Goal: Check status

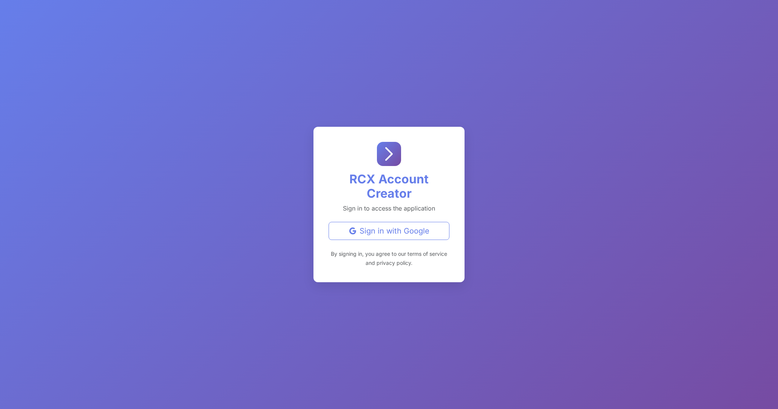
drag, startPoint x: 389, startPoint y: 225, endPoint x: 360, endPoint y: 230, distance: 30.1
click at [389, 226] on div "Sign in with Google" at bounding box center [389, 230] width 108 height 11
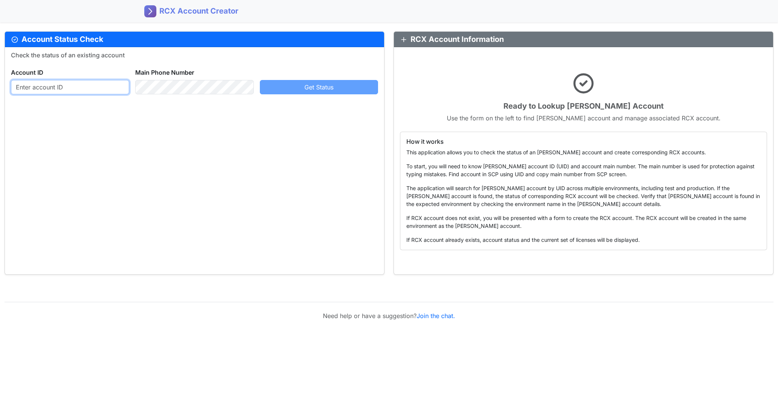
click at [74, 88] on input "text" at bounding box center [70, 87] width 118 height 14
paste input "159894106"
type input "159894106"
click at [313, 89] on span "Get Status" at bounding box center [318, 87] width 29 height 8
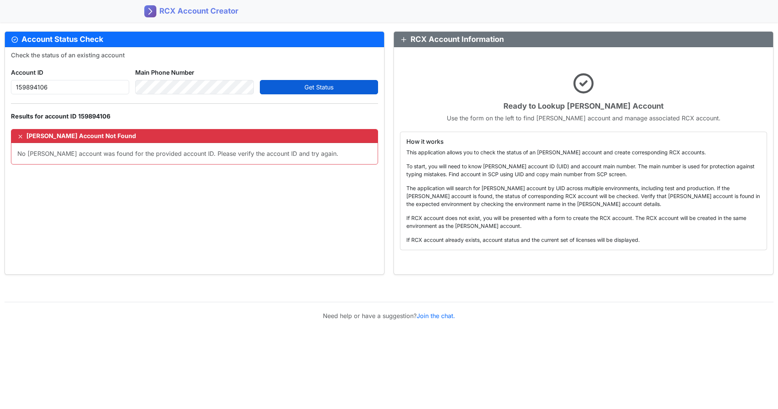
click at [315, 87] on span "Get Status" at bounding box center [318, 87] width 29 height 8
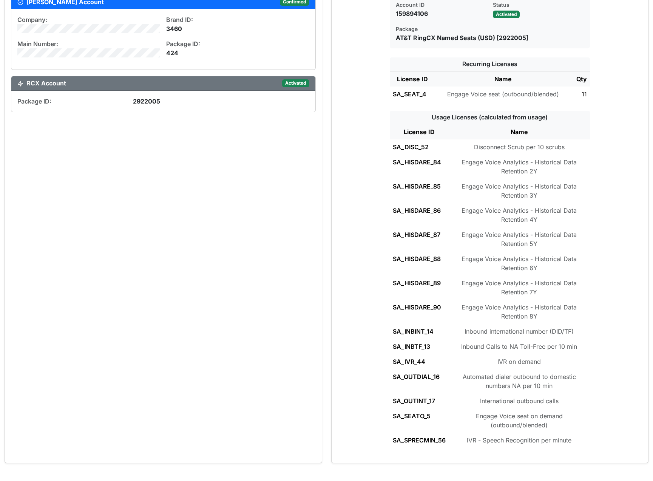
scroll to position [138, 0]
